Goal: Obtain resource: Download file/media

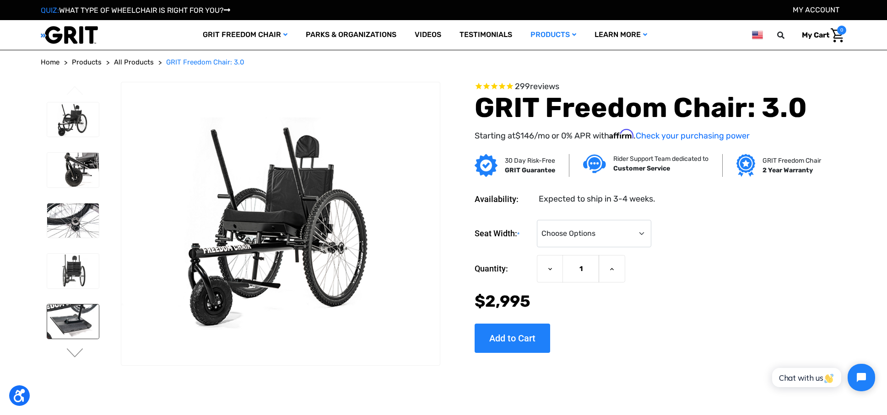
click at [64, 317] on img at bounding box center [73, 322] width 52 height 35
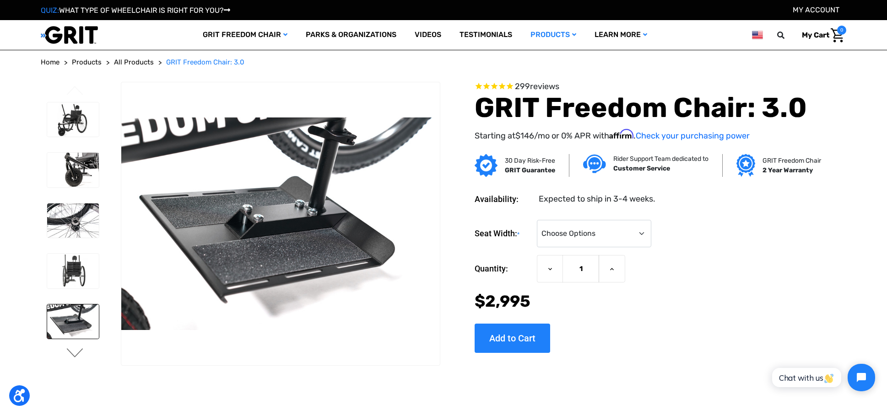
click at [76, 358] on button "Next" at bounding box center [74, 354] width 19 height 11
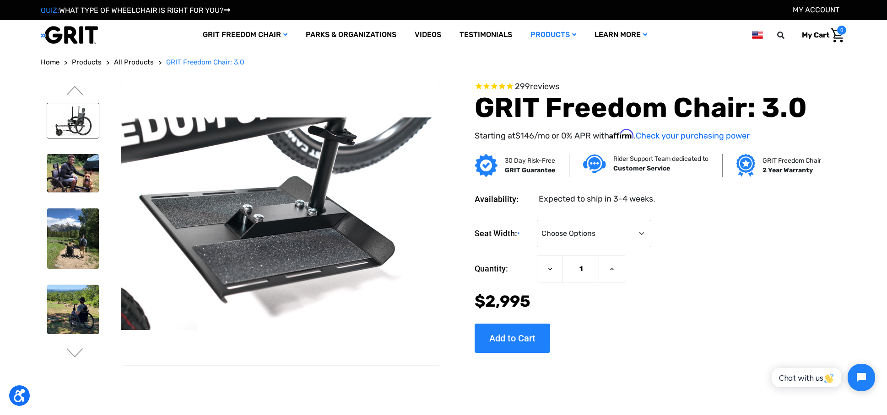
click at [65, 120] on img at bounding box center [73, 120] width 52 height 35
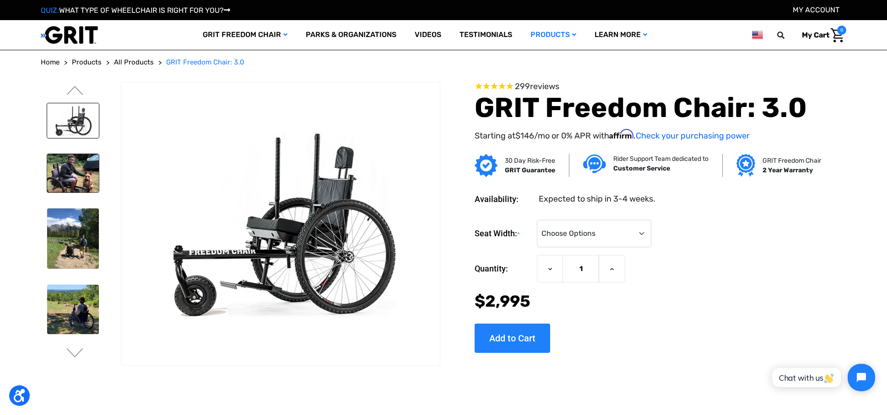
click at [73, 171] on img at bounding box center [73, 173] width 52 height 39
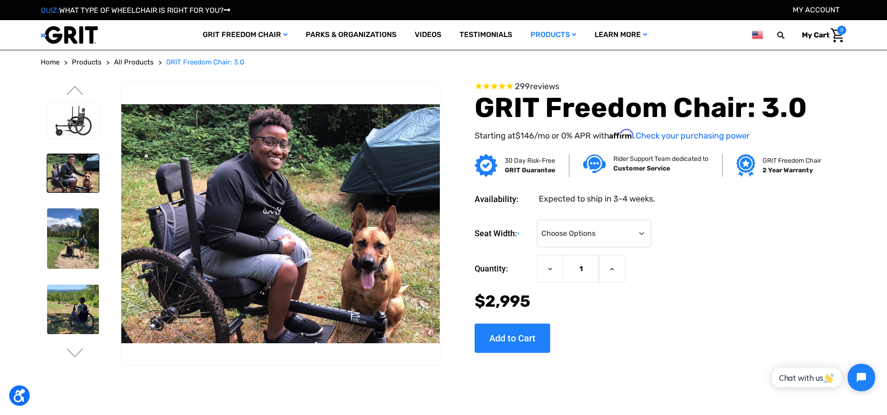
click at [65, 173] on img at bounding box center [73, 173] width 52 height 39
click at [79, 119] on img at bounding box center [73, 120] width 52 height 35
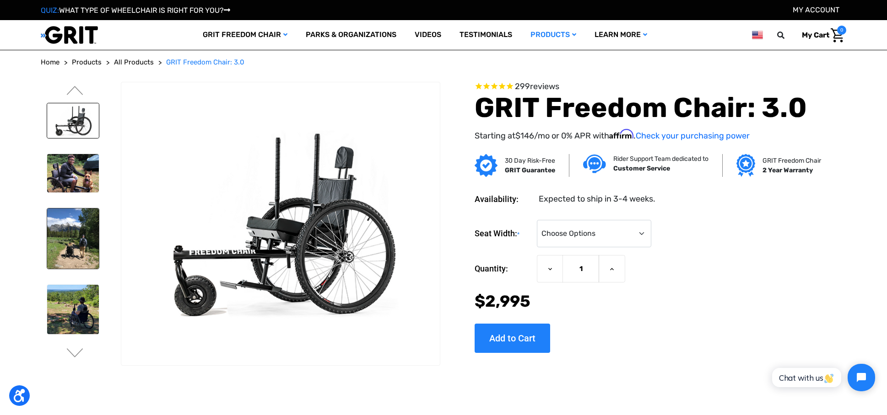
click at [71, 231] on img at bounding box center [73, 239] width 52 height 60
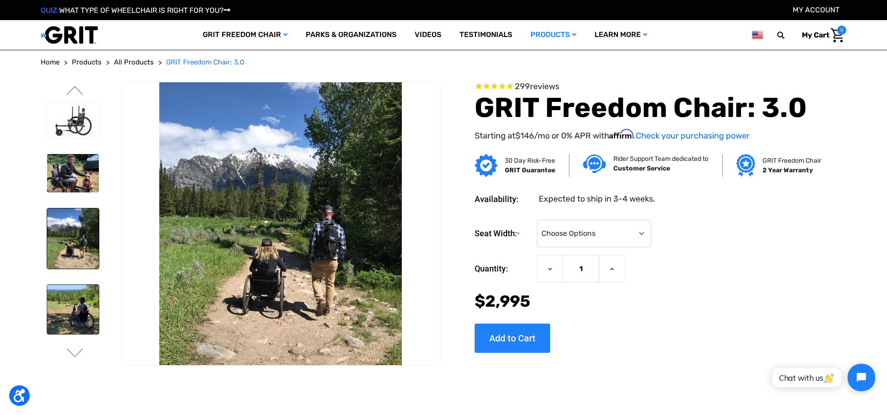
click at [72, 297] on img at bounding box center [73, 309] width 52 height 49
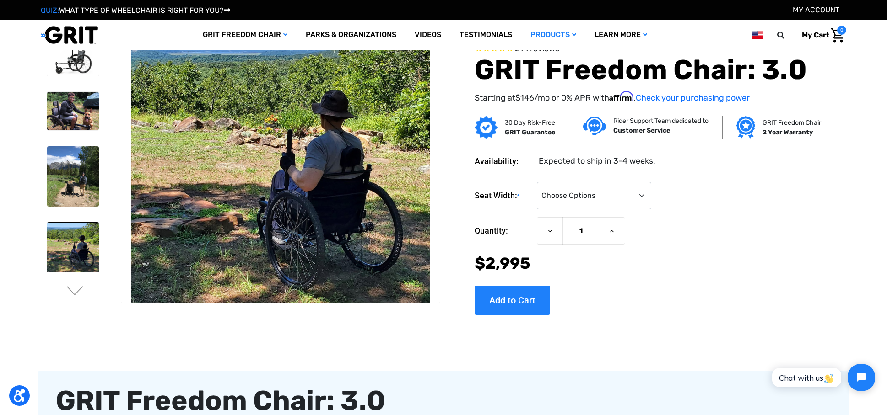
scroll to position [91, 0]
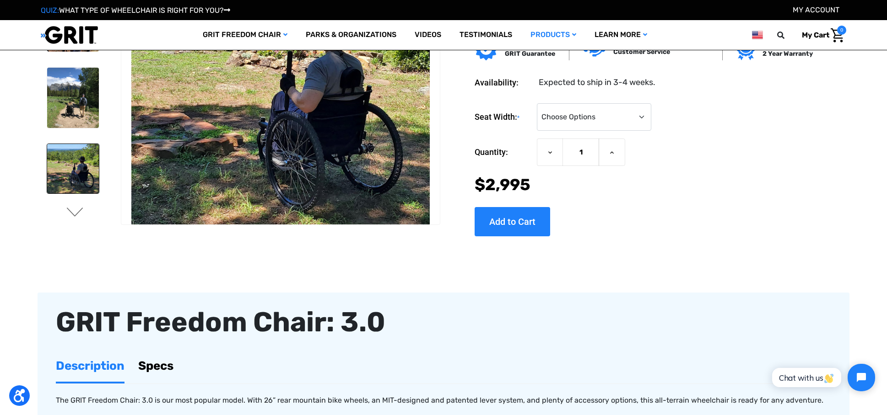
click at [75, 214] on button "Next" at bounding box center [74, 213] width 19 height 11
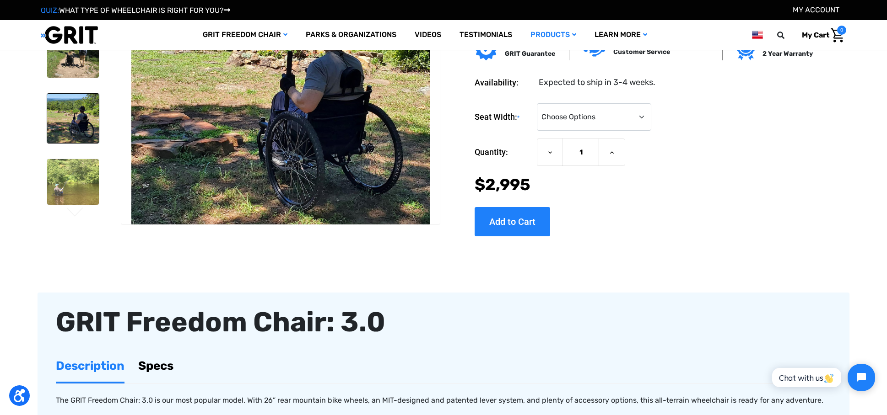
scroll to position [52, 0]
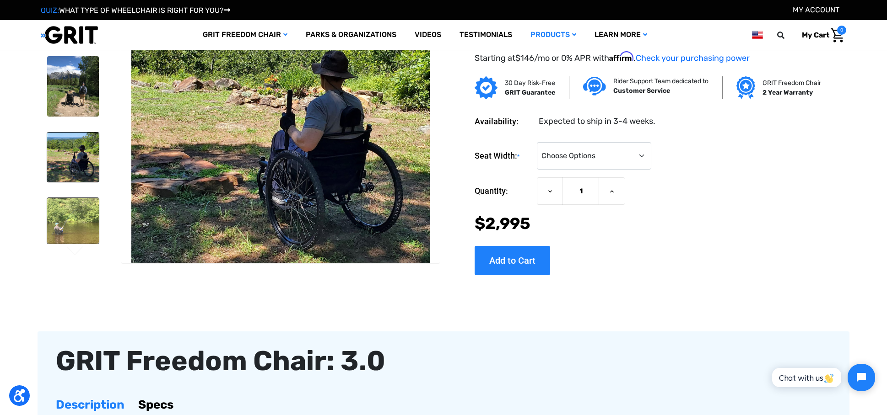
click at [75, 212] on img at bounding box center [73, 221] width 52 height 46
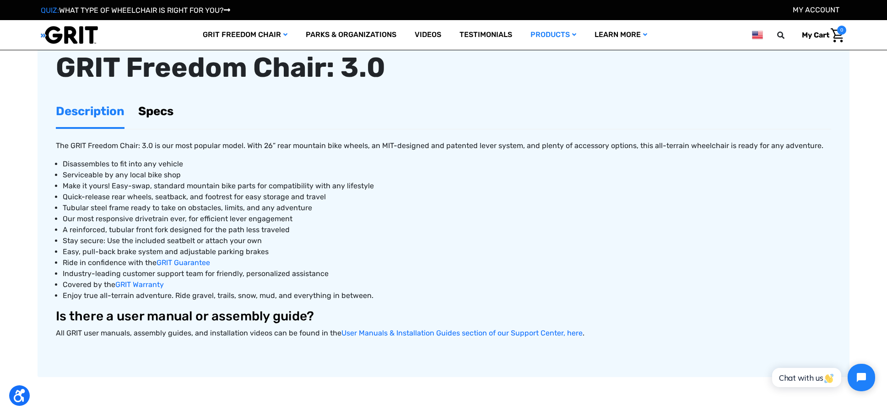
scroll to position [366, 0]
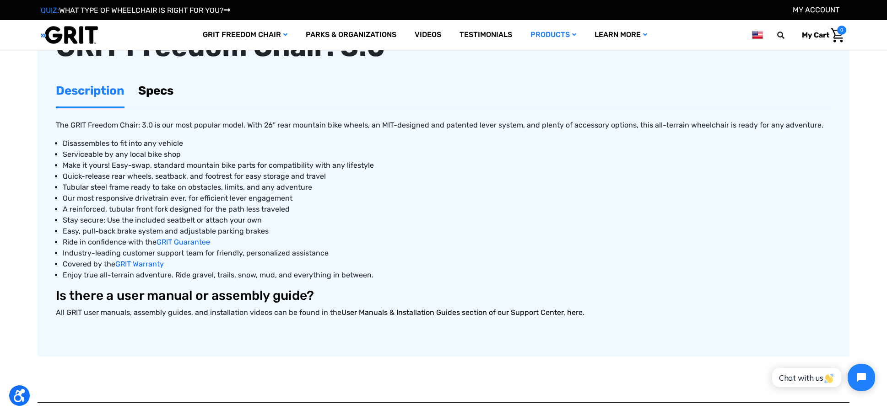
click at [375, 312] on link "User Manuals & Installation Guides section of our Support Center, here" at bounding box center [461, 312] width 241 height 9
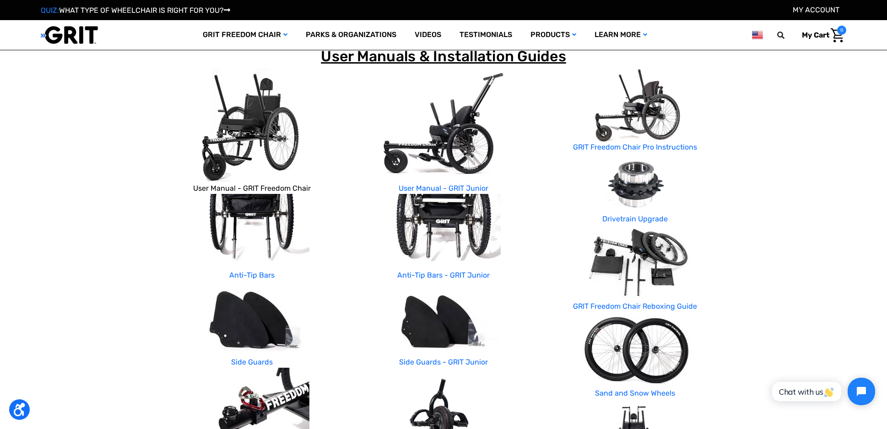
click at [275, 184] on link "User Manual - GRIT Freedom Chair" at bounding box center [252, 188] width 118 height 9
